Goal: Navigation & Orientation: Find specific page/section

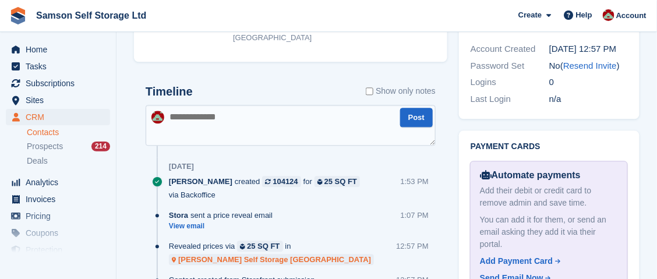
scroll to position [640, 0]
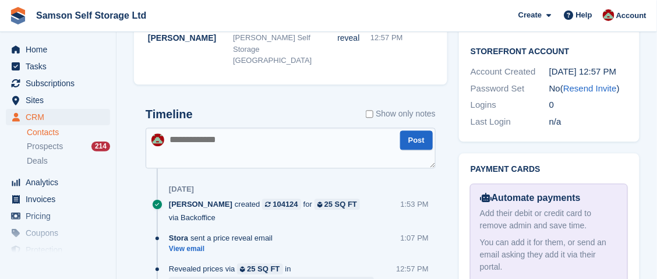
click at [222, 128] on textarea at bounding box center [291, 148] width 290 height 41
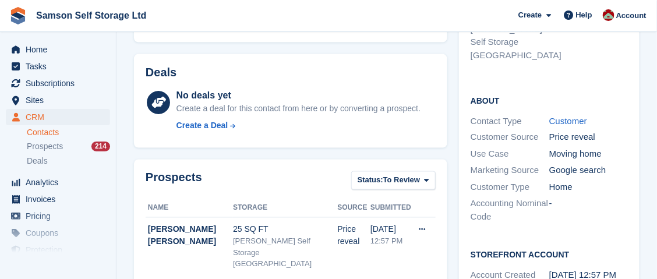
scroll to position [388, 0]
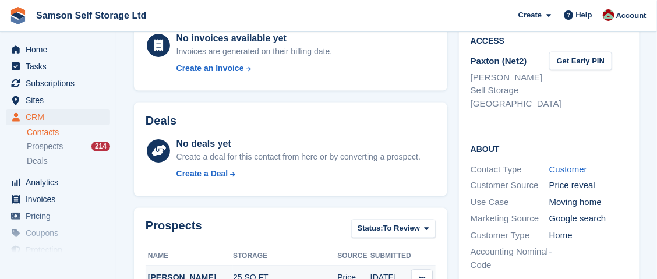
click at [423, 274] on icon at bounding box center [422, 278] width 6 height 8
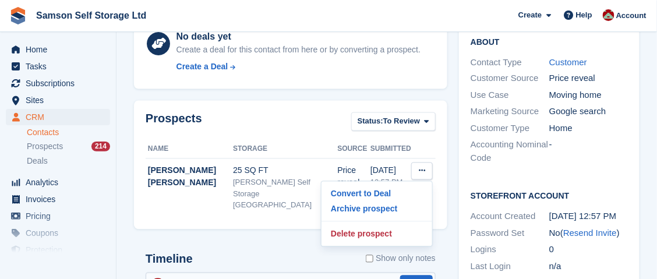
scroll to position [505, 0]
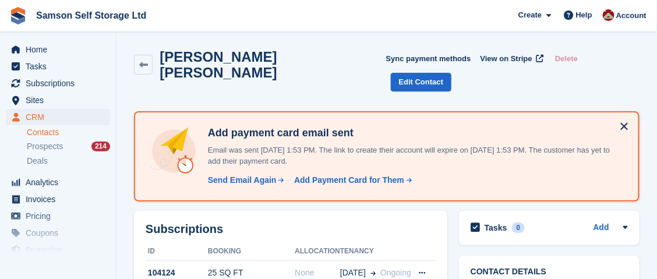
scroll to position [0, 0]
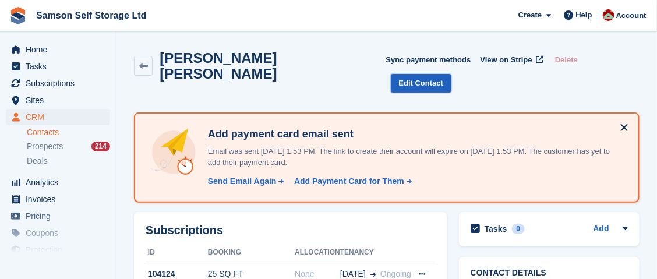
click at [452, 74] on link "Edit Contact" at bounding box center [421, 83] width 61 height 19
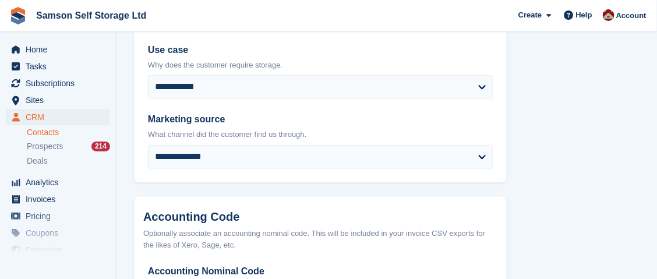
scroll to position [713, 0]
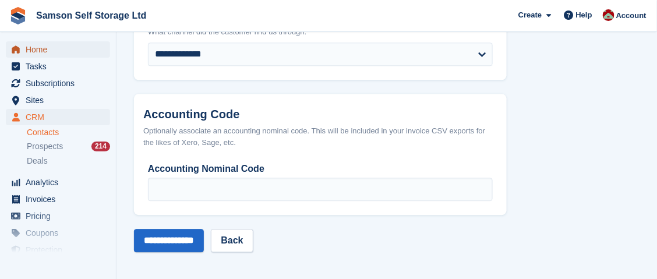
click at [42, 45] on span "Home" at bounding box center [61, 49] width 70 height 16
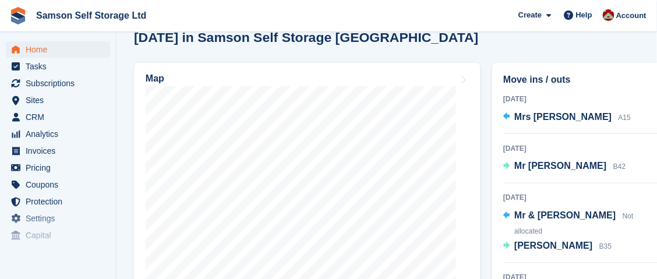
scroll to position [419, 0]
click at [346, 82] on div "Map" at bounding box center [307, 79] width 323 height 13
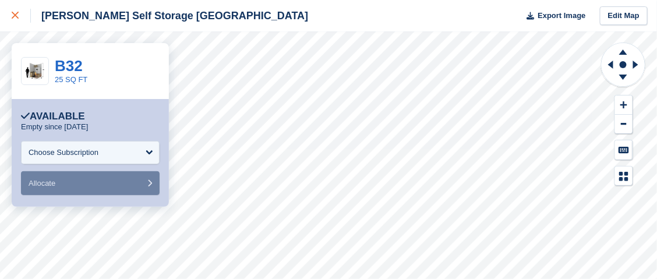
click at [17, 17] on icon at bounding box center [15, 15] width 7 height 7
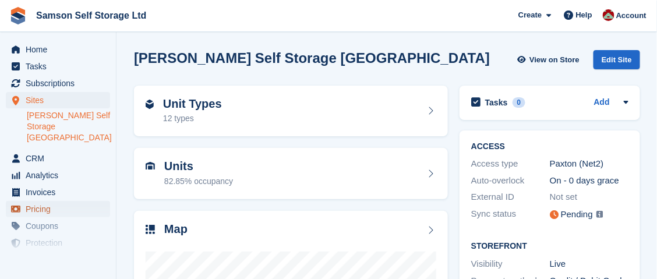
click at [41, 201] on span "Pricing" at bounding box center [61, 209] width 70 height 16
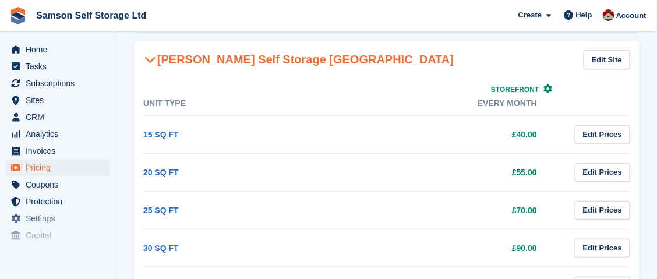
scroll to position [104, 0]
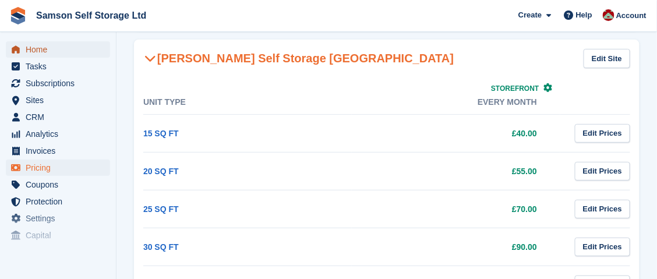
click at [56, 51] on span "Home" at bounding box center [61, 49] width 70 height 16
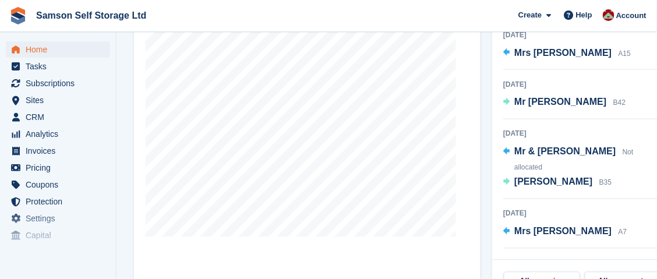
scroll to position [483, 0]
